Goal: Task Accomplishment & Management: Manage account settings

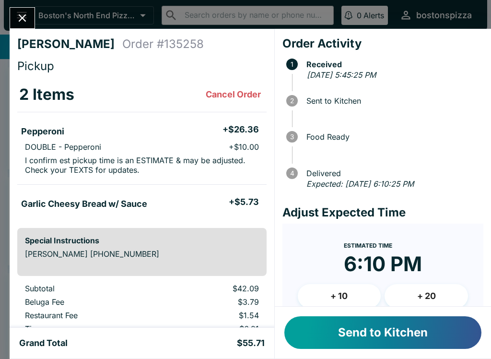
click at [393, 333] on button "Send to Kitchen" at bounding box center [382, 332] width 197 height 33
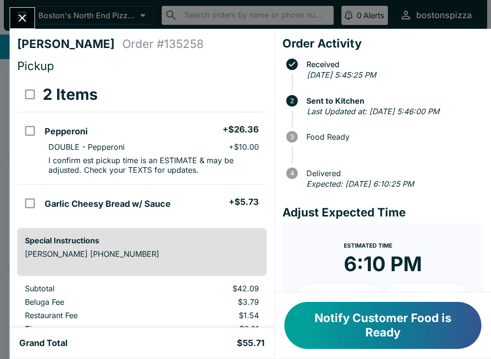
click at [27, 19] on icon "Close" at bounding box center [22, 18] width 13 height 13
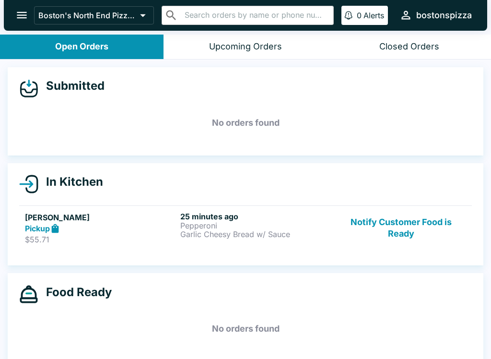
click at [403, 240] on button "Notify Customer Food is Ready" at bounding box center [401, 228] width 130 height 33
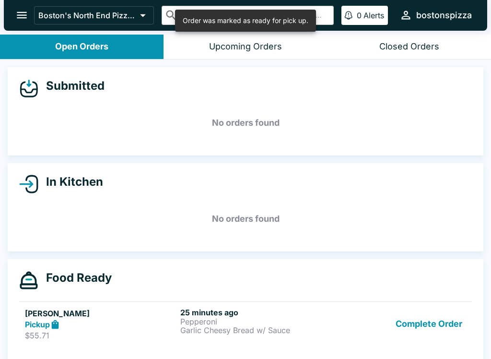
click at [427, 329] on button "Complete Order" at bounding box center [429, 324] width 74 height 33
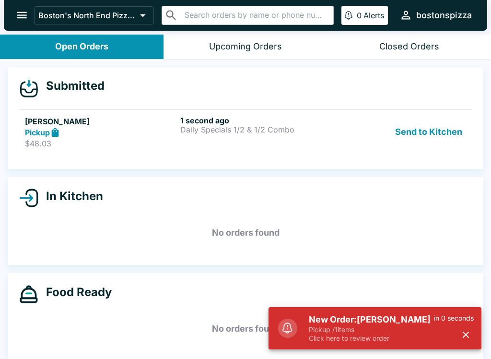
click at [365, 348] on div "New Order: [PERSON_NAME] Pickup / 1 items Click here to review order in 0 secon…" at bounding box center [375, 328] width 213 height 42
click at [379, 328] on p "Pickup / 1 items" at bounding box center [371, 329] width 125 height 9
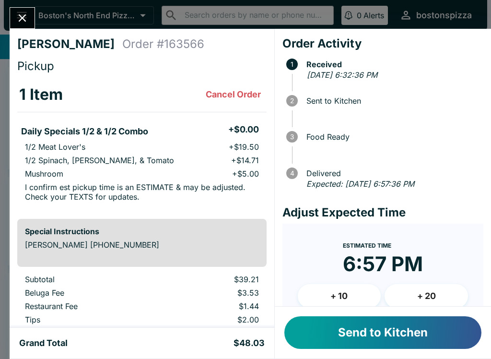
click at [351, 289] on button "+ 10" at bounding box center [339, 296] width 83 height 24
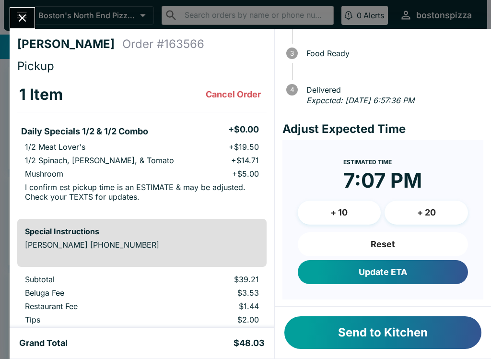
click at [405, 274] on button "Update ETA" at bounding box center [383, 272] width 170 height 24
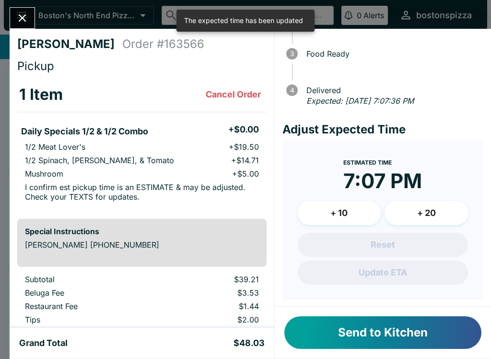
click at [376, 337] on button "Send to Kitchen" at bounding box center [382, 332] width 197 height 33
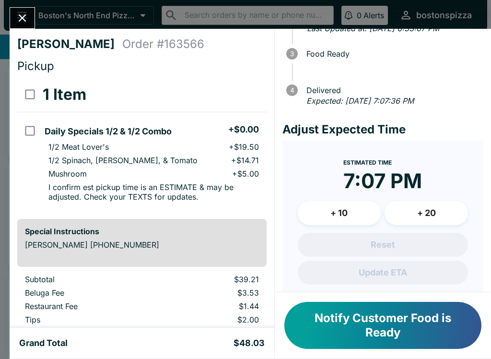
click at [399, 324] on button "Notify Customer Food is Ready" at bounding box center [382, 325] width 197 height 47
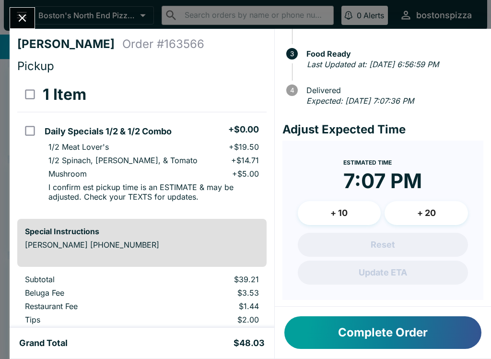
click at [24, 23] on icon "Close" at bounding box center [22, 18] width 13 height 13
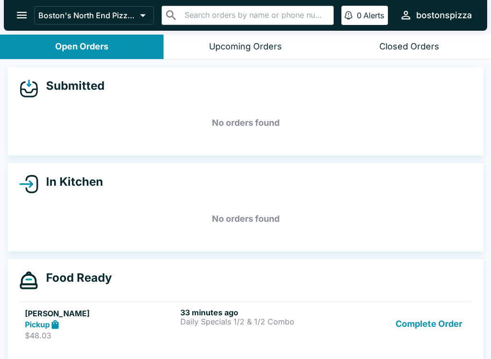
click at [430, 334] on button "Complete Order" at bounding box center [429, 324] width 74 height 33
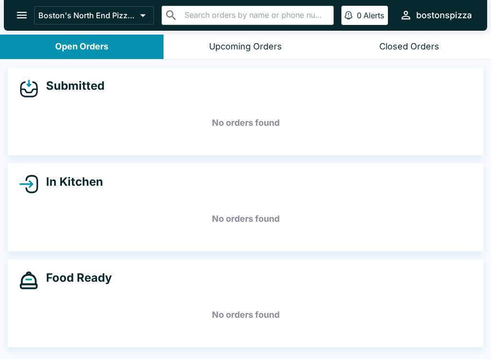
click at [28, 23] on button "open drawer" at bounding box center [22, 15] width 24 height 24
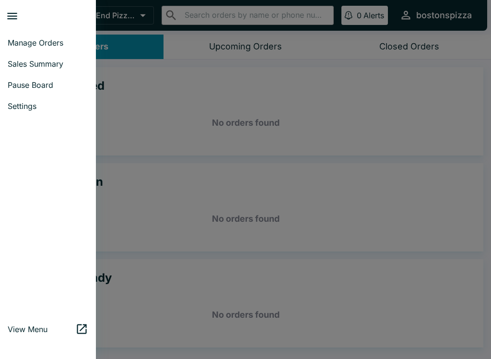
click at [68, 42] on span "Manage Orders" at bounding box center [48, 43] width 81 height 10
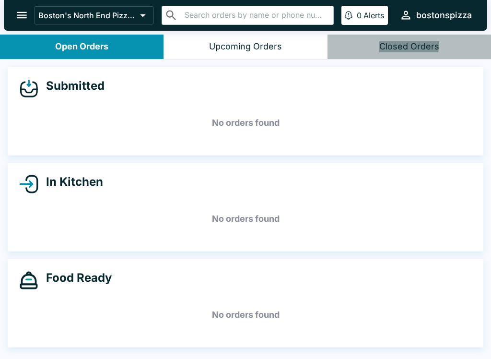
click at [400, 43] on div "Closed Orders" at bounding box center [409, 46] width 60 height 11
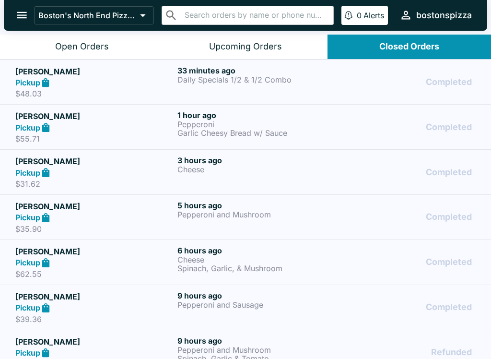
click at [23, 14] on icon "open drawer" at bounding box center [21, 15] width 13 height 13
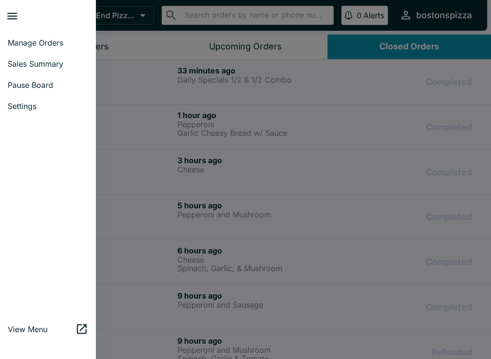
click at [34, 68] on span "Sales Summary" at bounding box center [48, 64] width 81 height 10
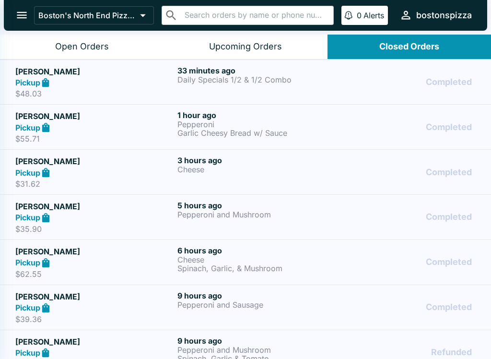
select select "03:00"
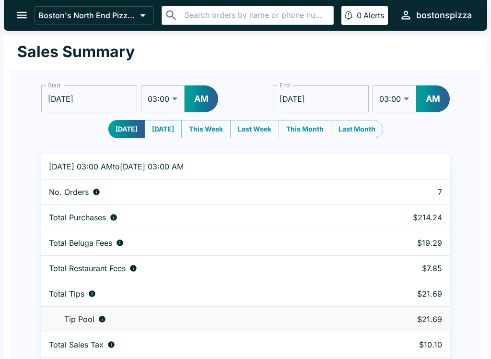
click at [25, 12] on icon "open drawer" at bounding box center [21, 15] width 13 height 13
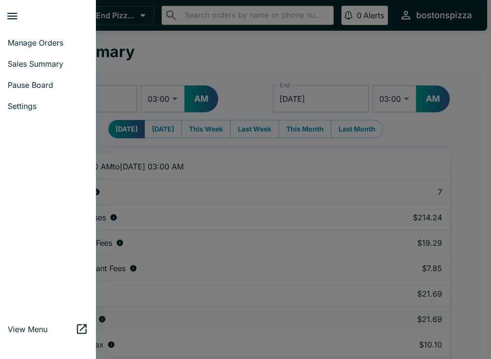
click at [52, 41] on span "Manage Orders" at bounding box center [48, 43] width 81 height 10
